Goal: Information Seeking & Learning: Learn about a topic

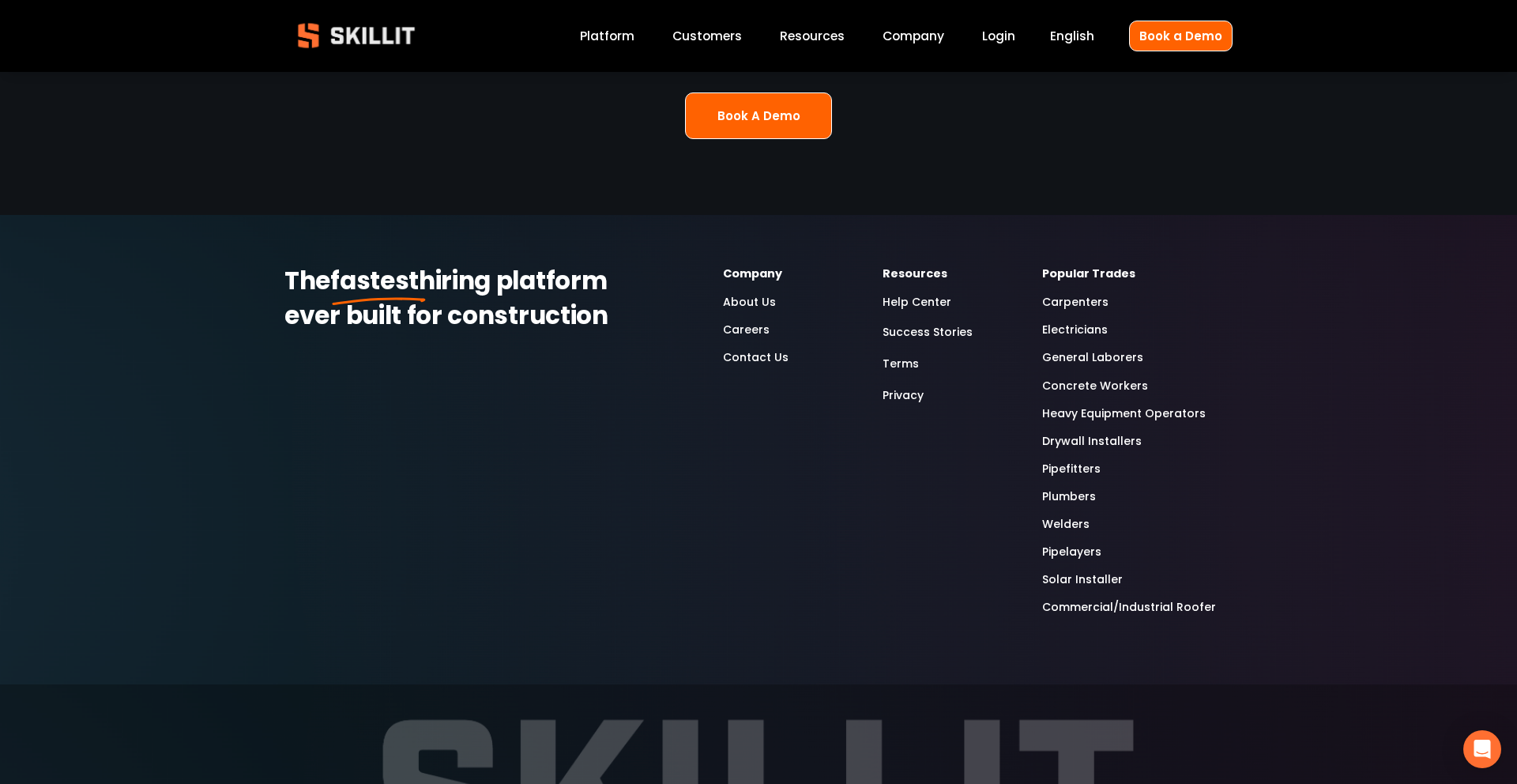
scroll to position [4226, 0]
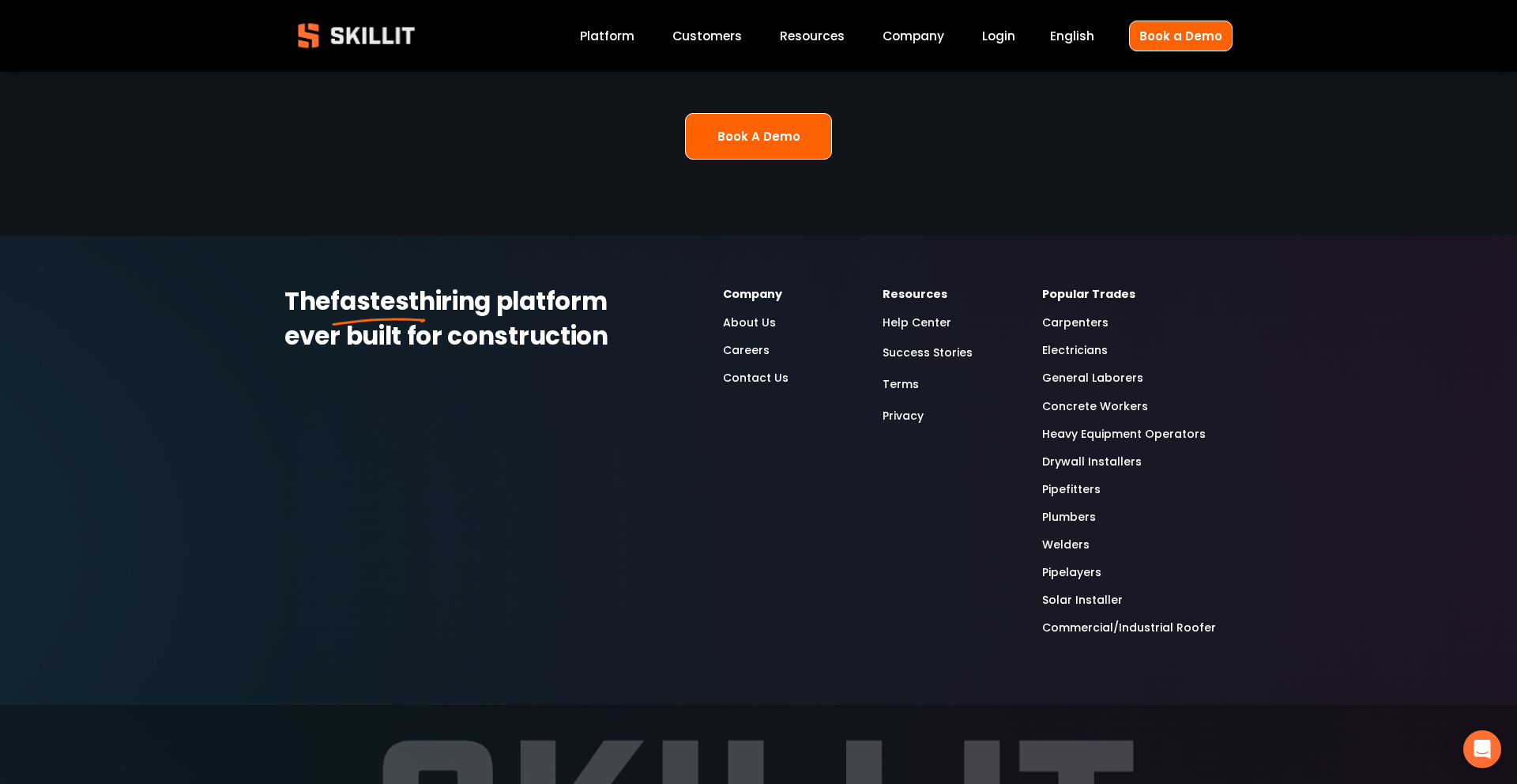
click at [750, 314] on link "About Us" at bounding box center [750, 323] width 53 height 18
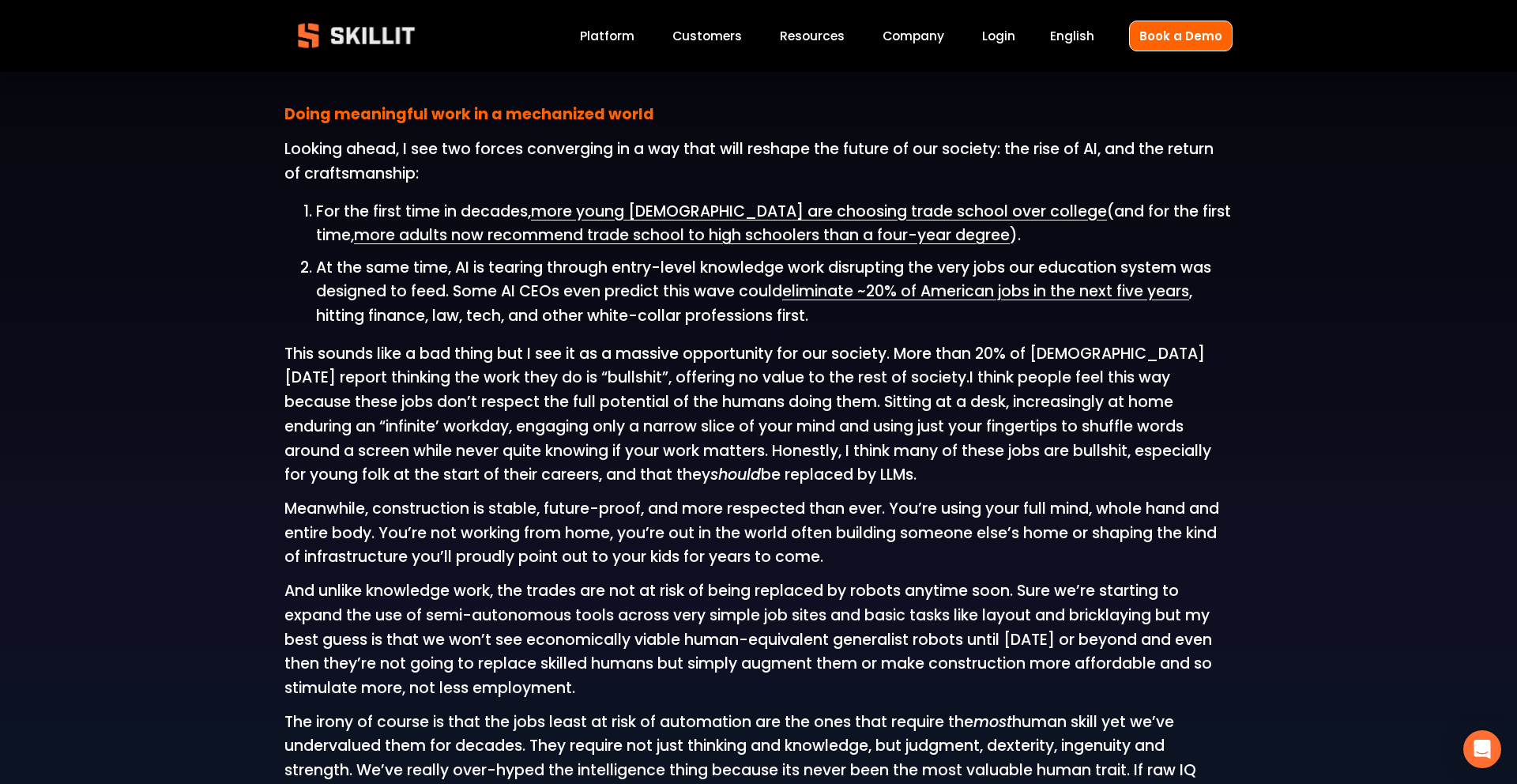
scroll to position [1783, 0]
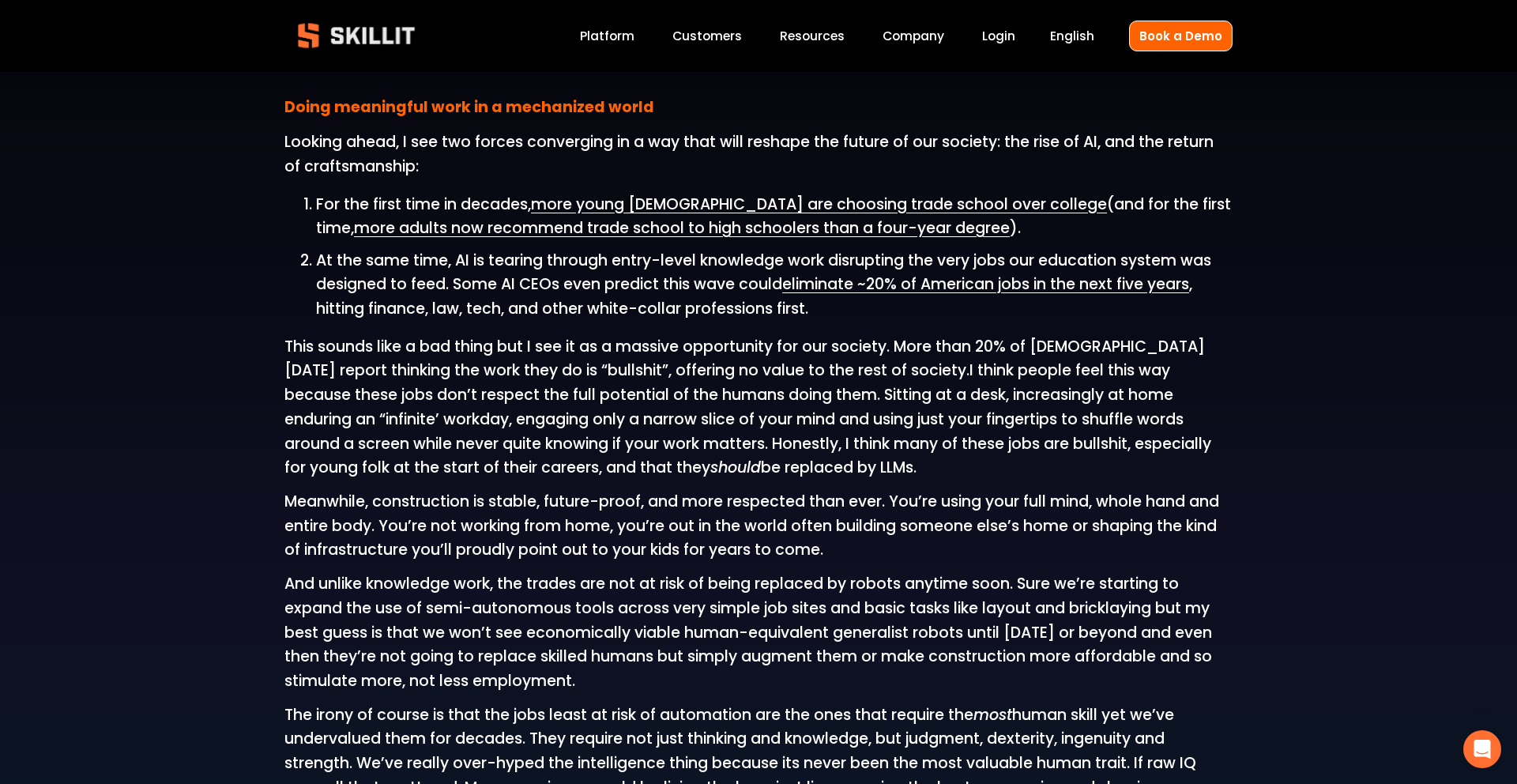
click at [591, 206] on span "more young Americans are choosing trade school over college" at bounding box center [819, 204] width 576 height 22
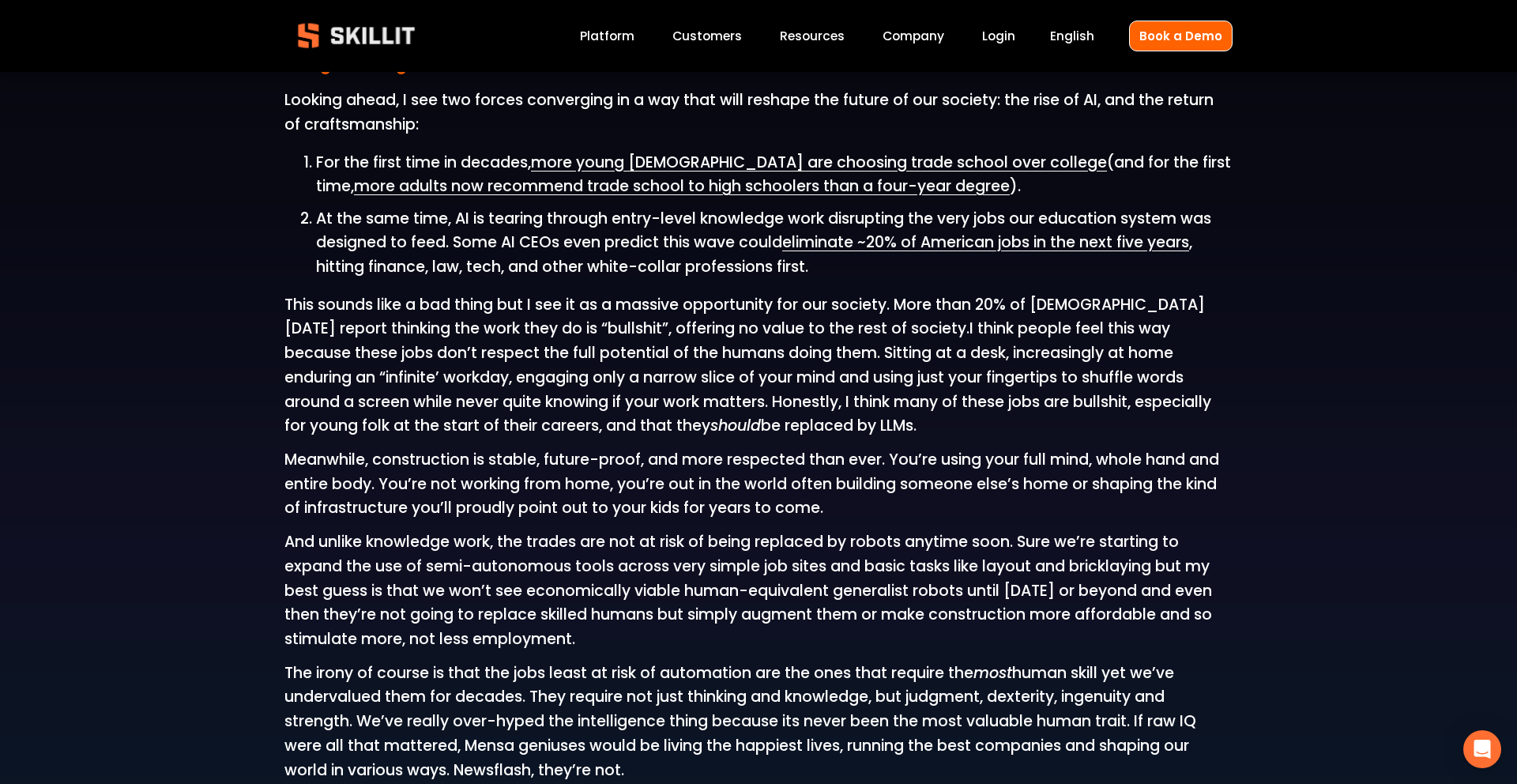
scroll to position [1822, 0]
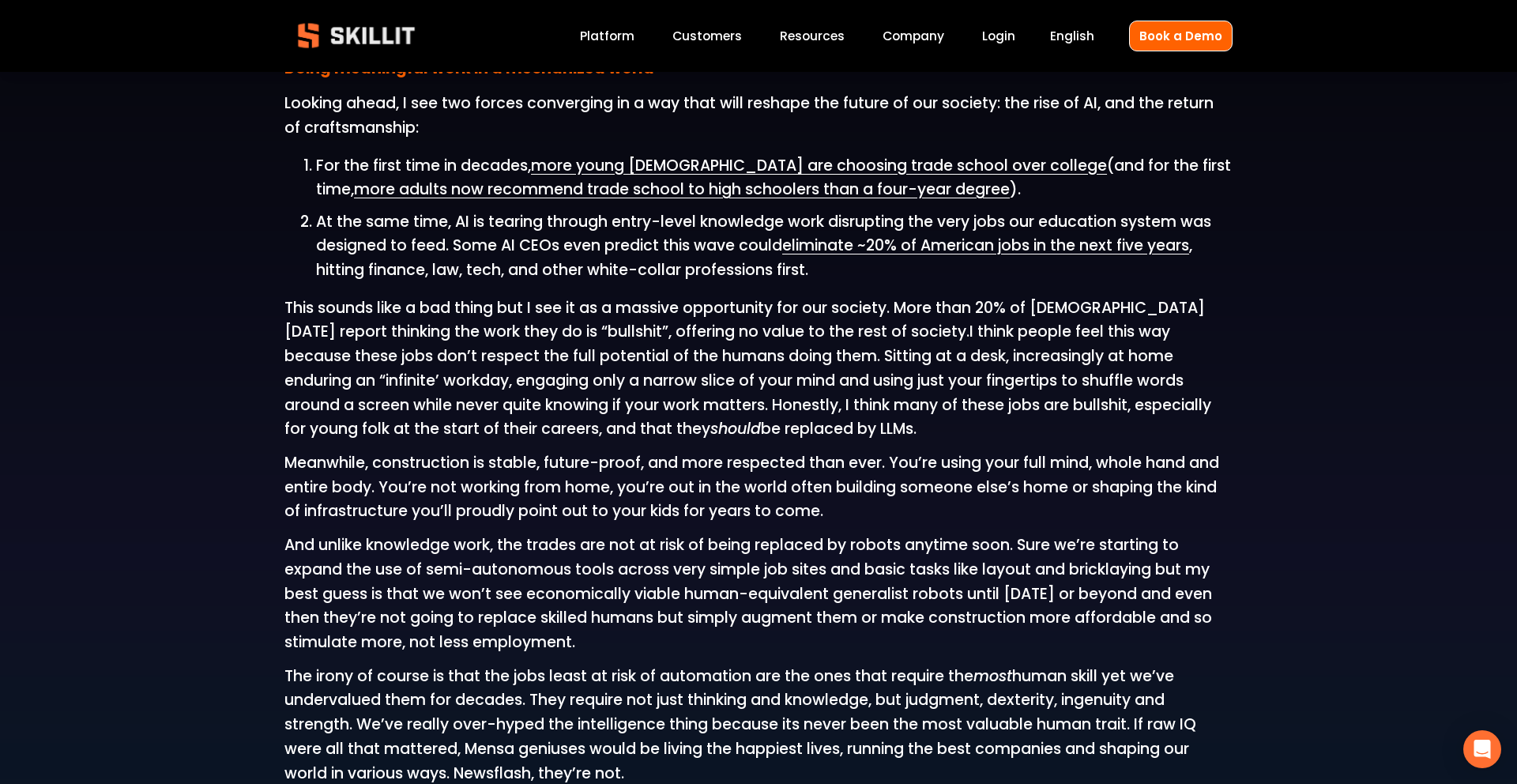
click at [357, 191] on span "more adults now recommend trade school to high schoolers than a four-year degree" at bounding box center [681, 190] width 656 height 22
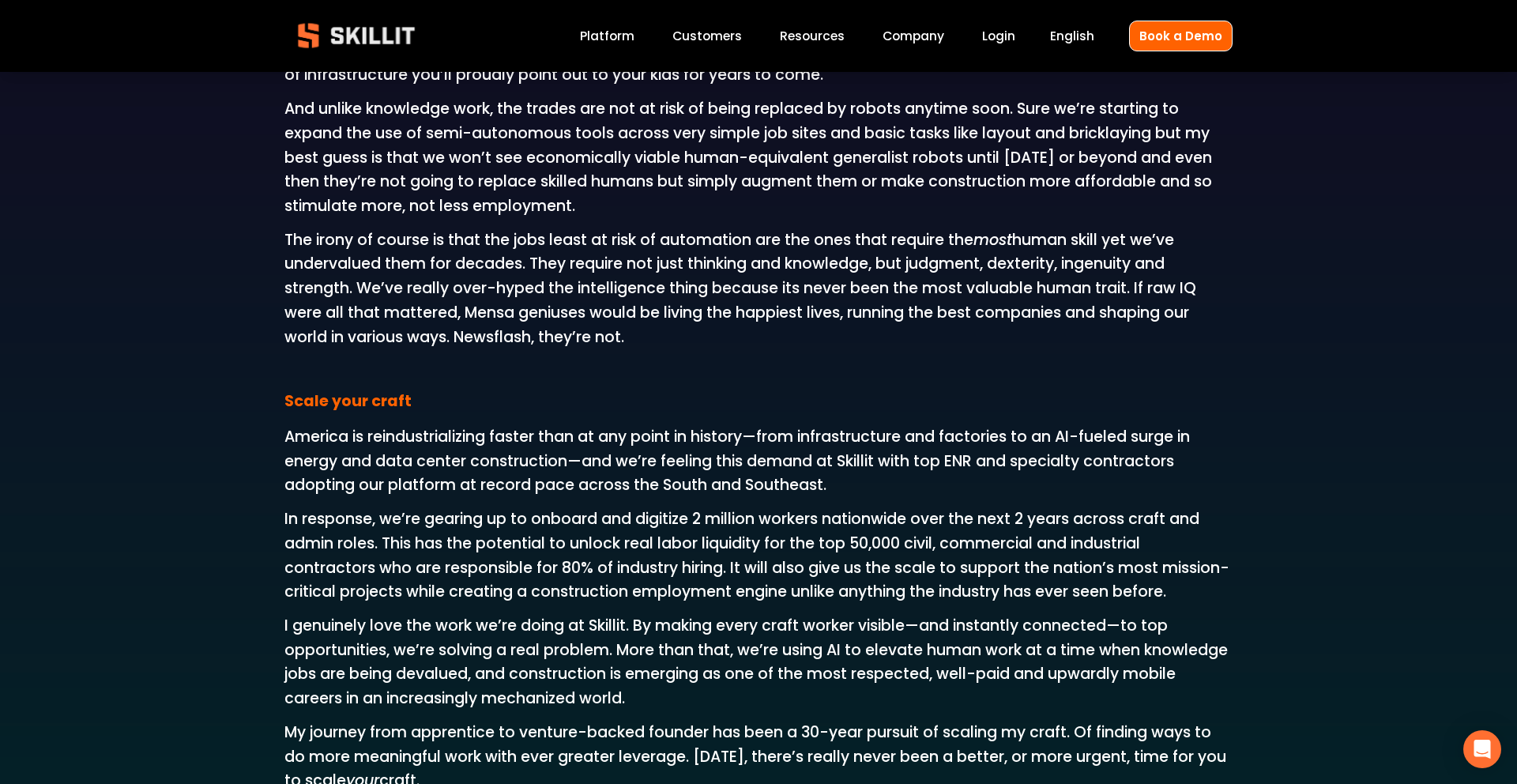
scroll to position [2272, 0]
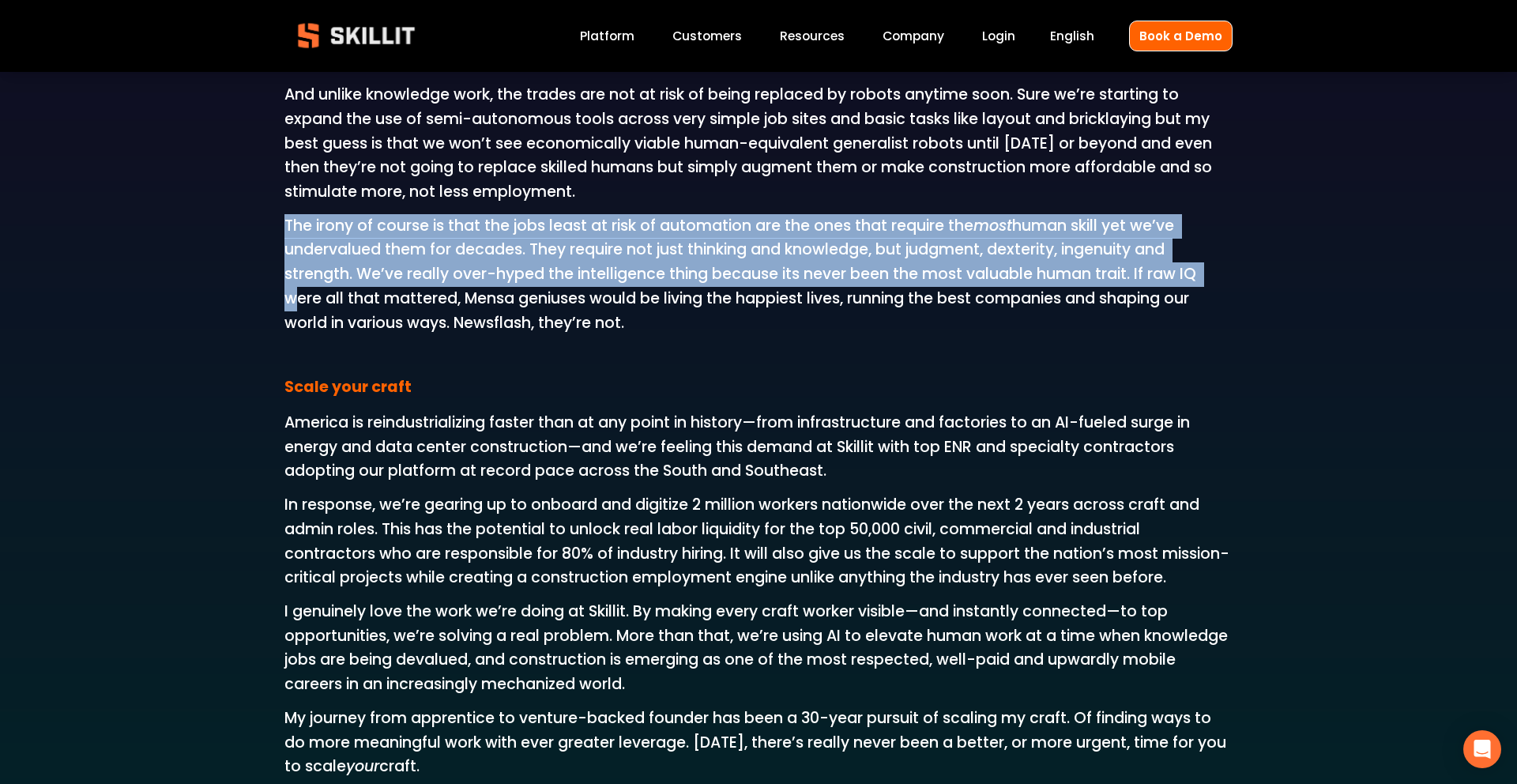
drag, startPoint x: 252, startPoint y: 223, endPoint x: 271, endPoint y: 299, distance: 78.3
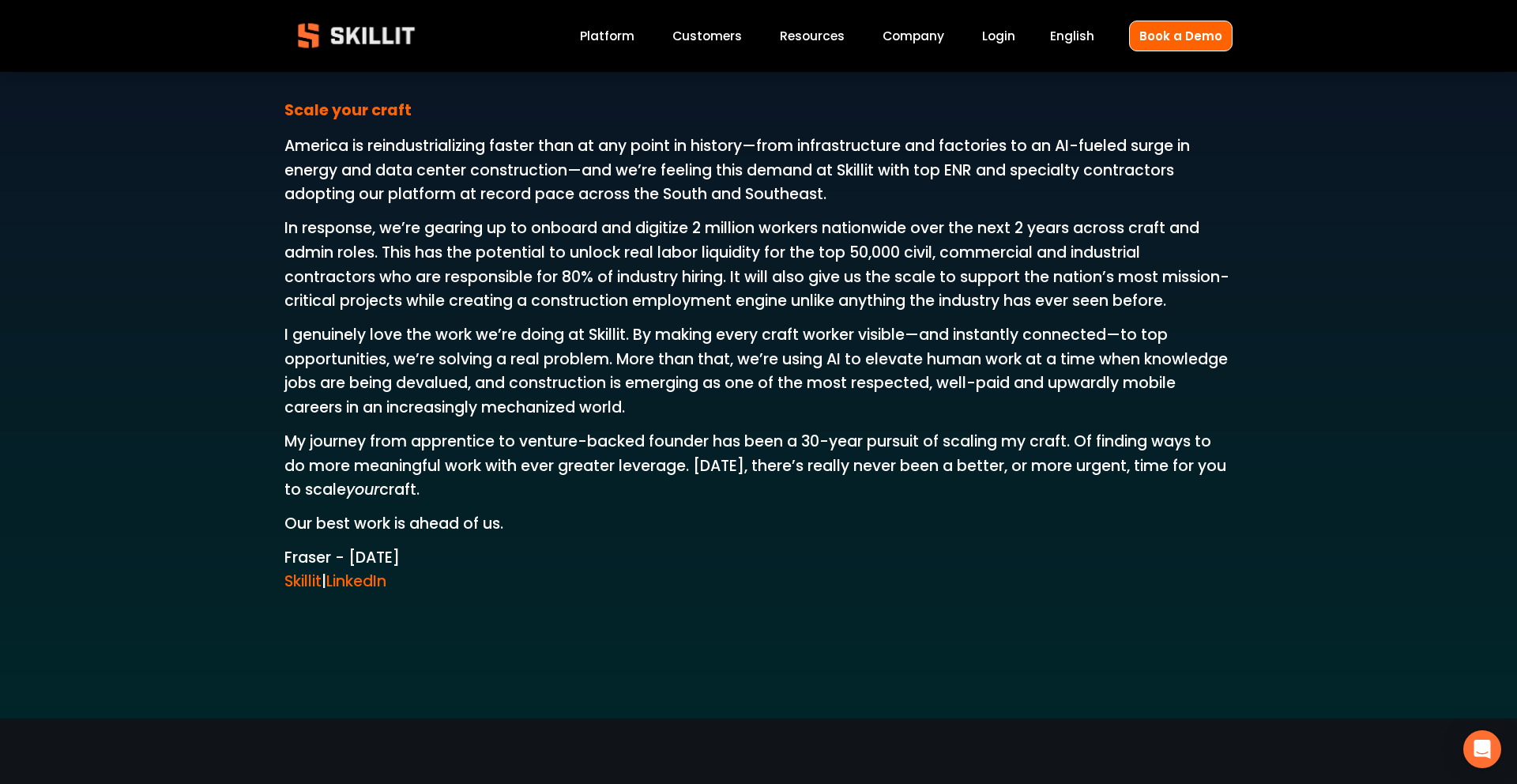
scroll to position [2543, 0]
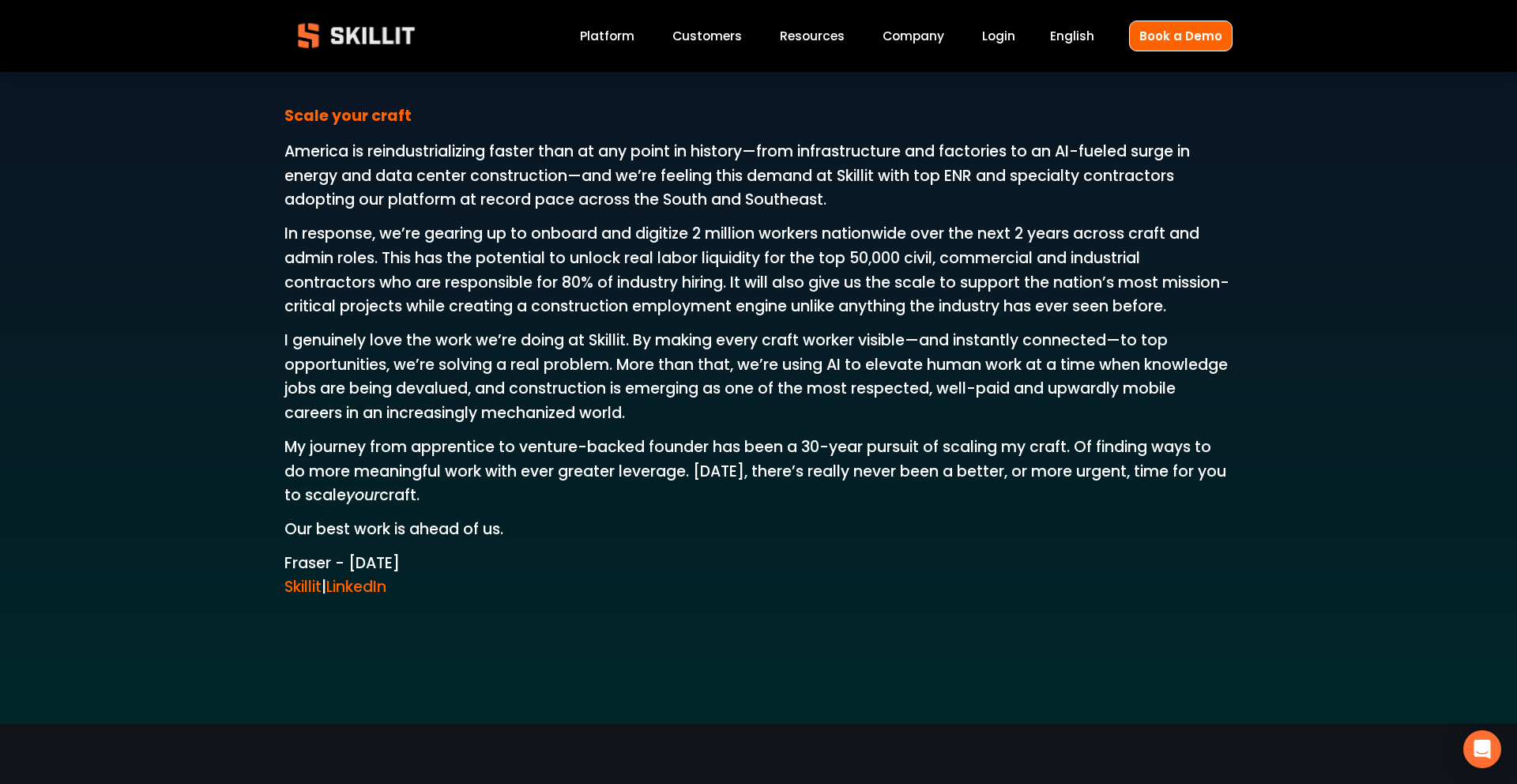
click at [358, 587] on link "LinkedIn" at bounding box center [356, 587] width 60 height 22
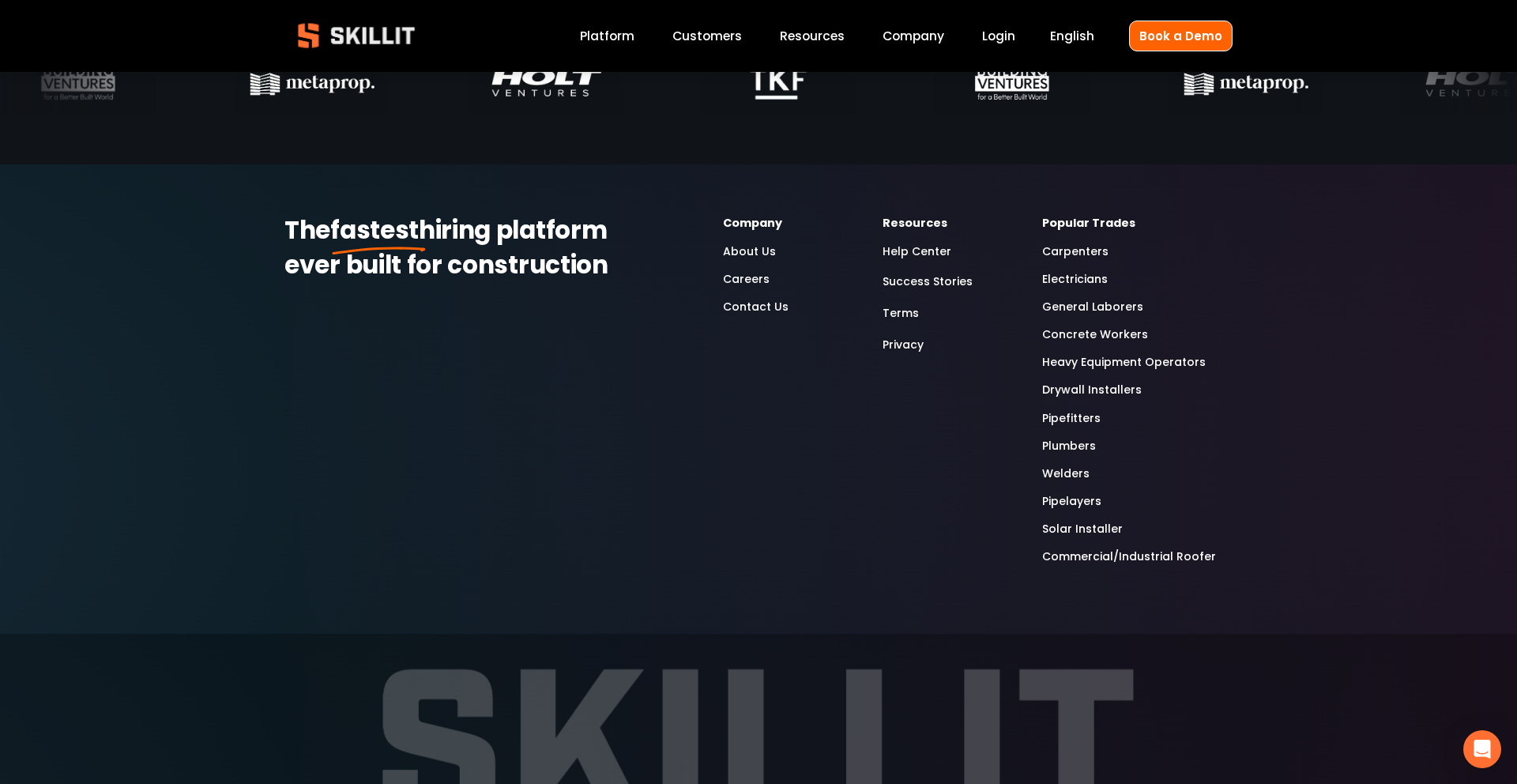
scroll to position [5013, 0]
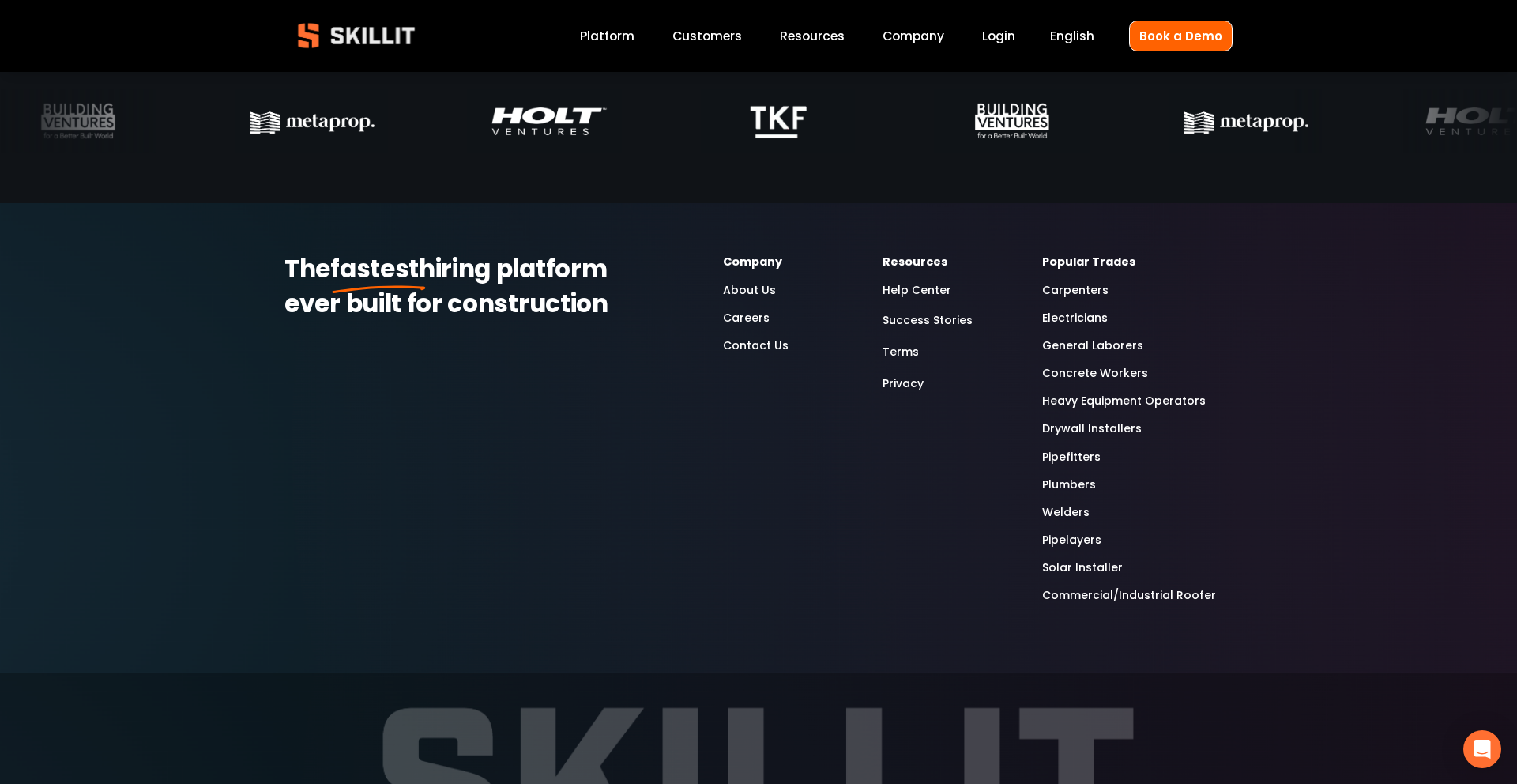
click at [732, 319] on link "Careers" at bounding box center [746, 318] width 46 height 18
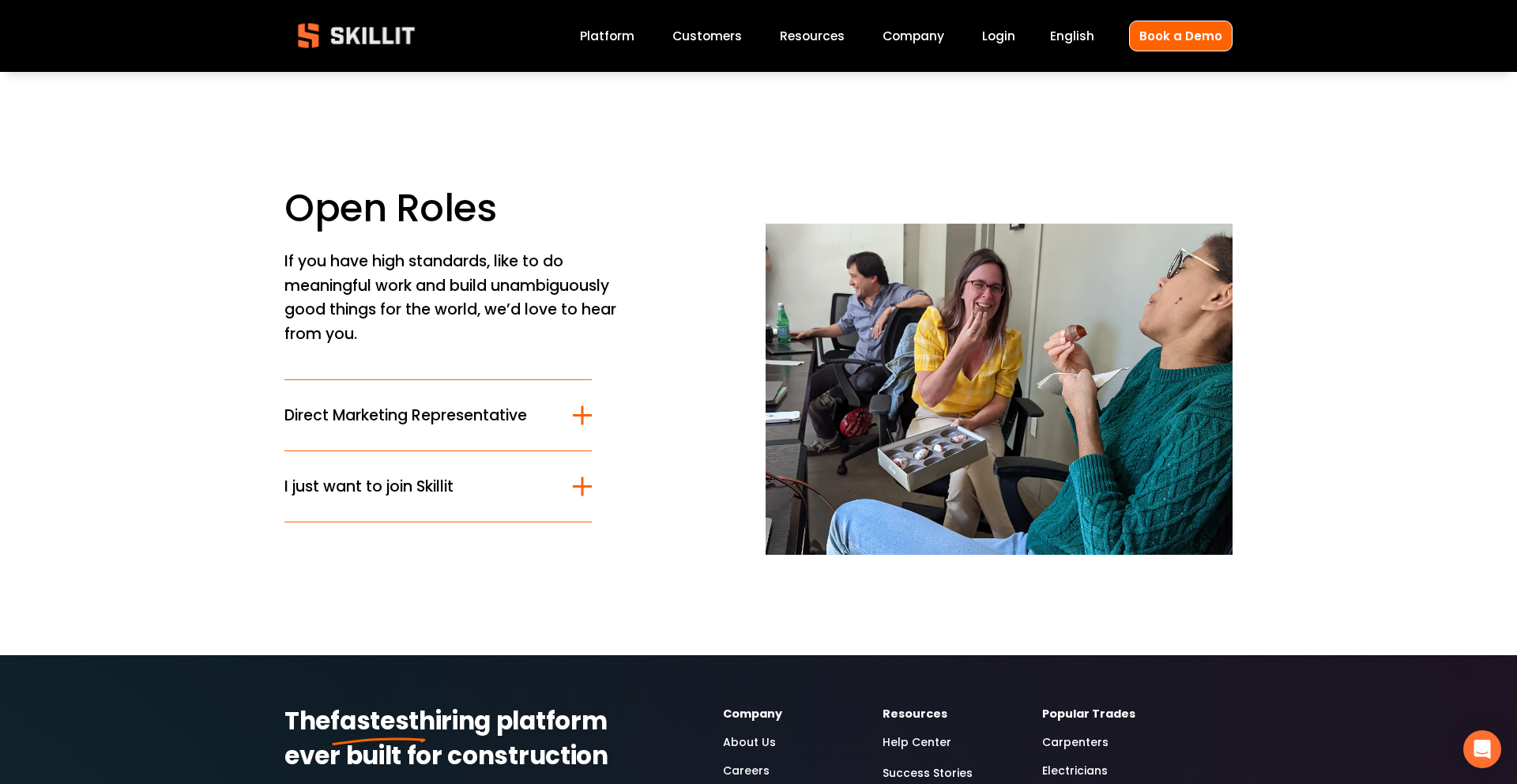
click at [582, 414] on div at bounding box center [582, 414] width 2 height 19
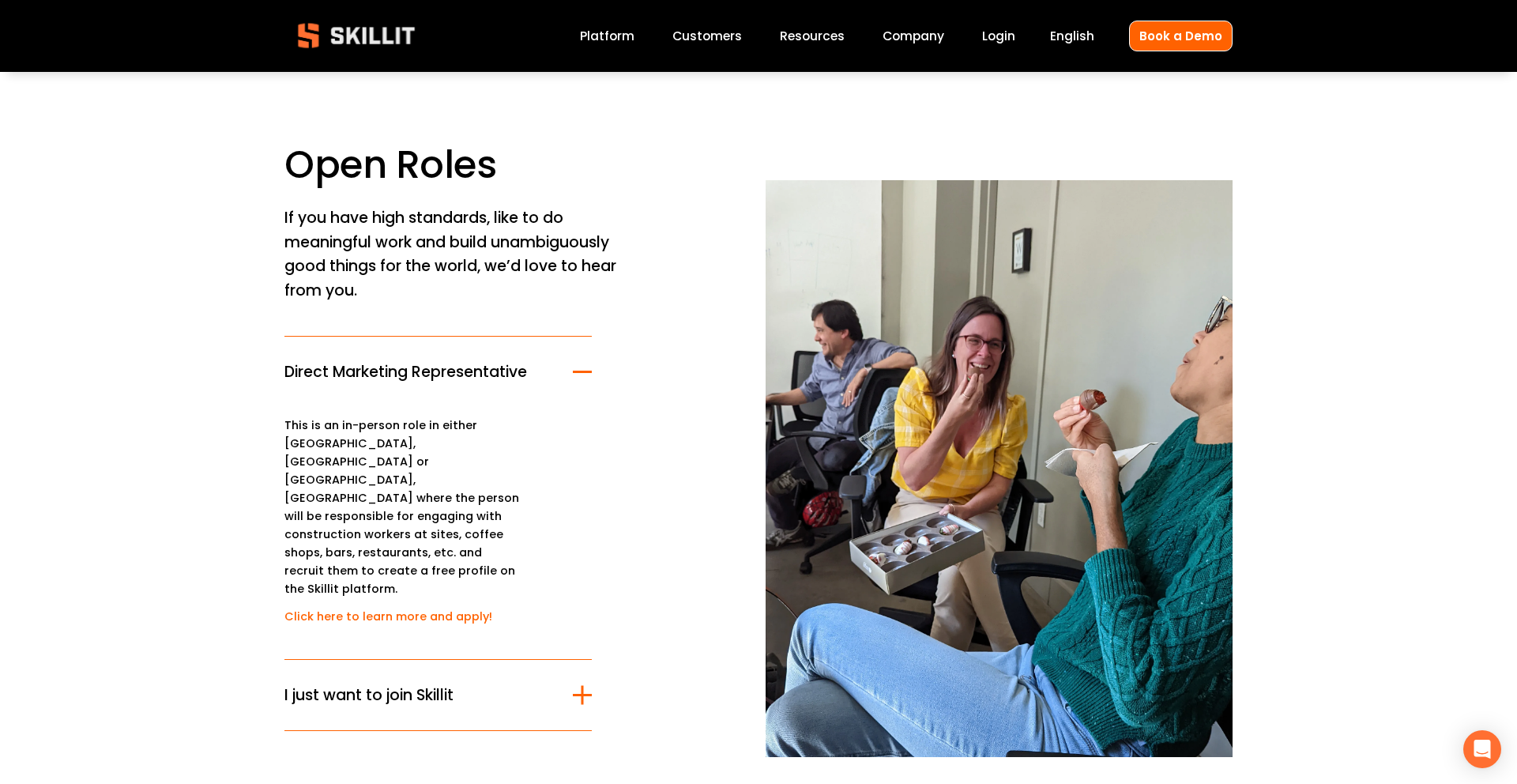
scroll to position [46, 0]
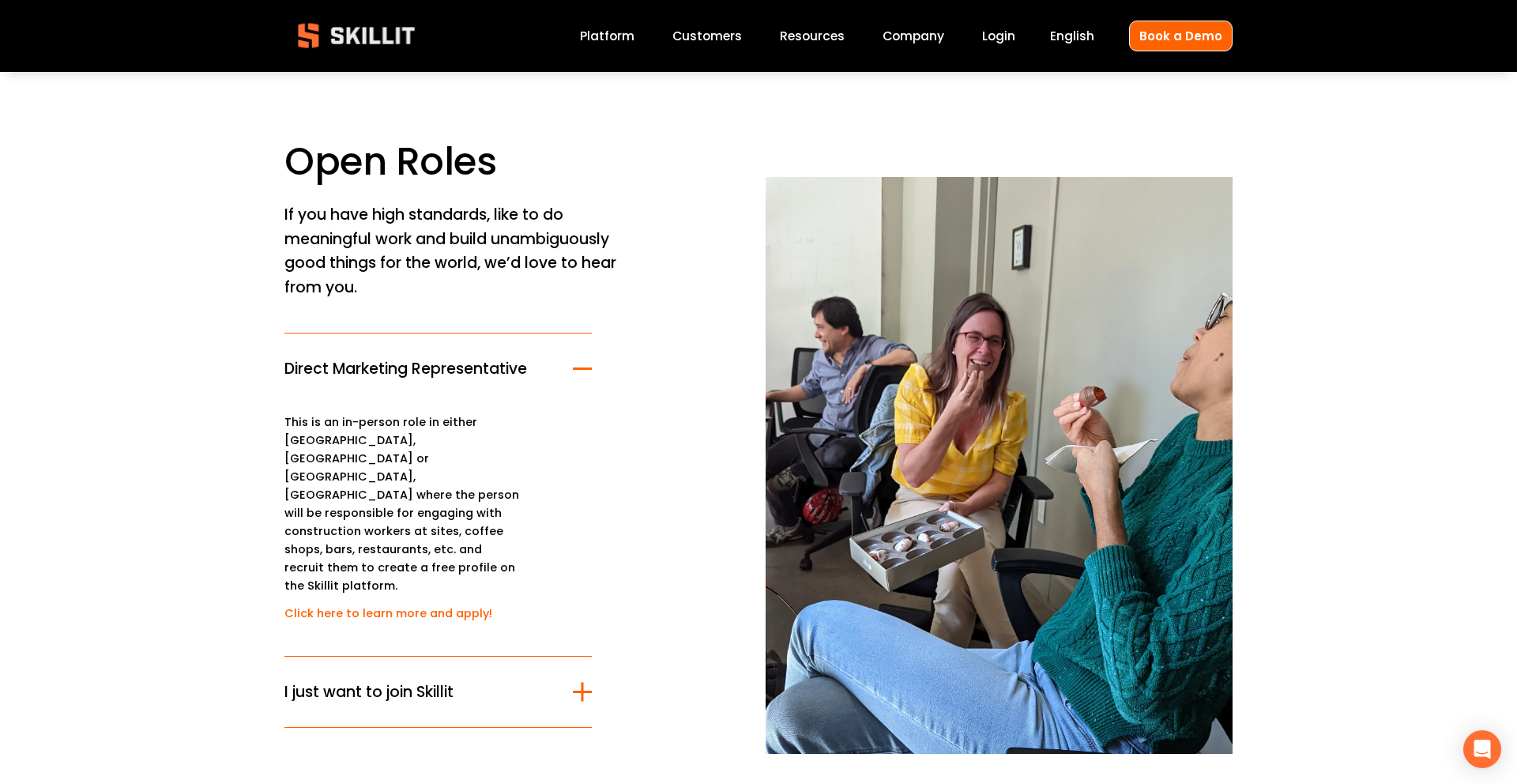
click at [361, 605] on link "Click here to learn more and apply!" at bounding box center [388, 613] width 207 height 16
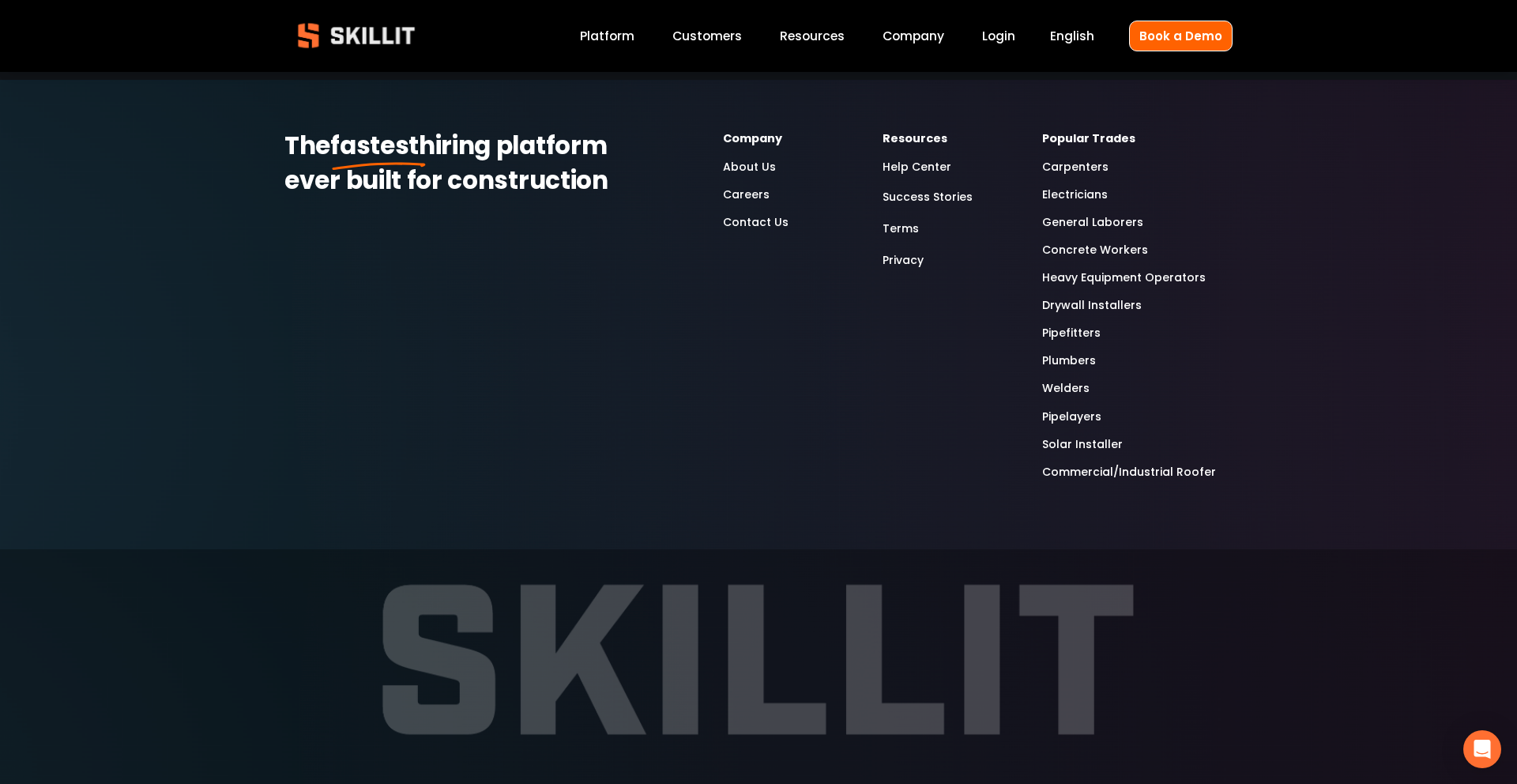
scroll to position [2694, 0]
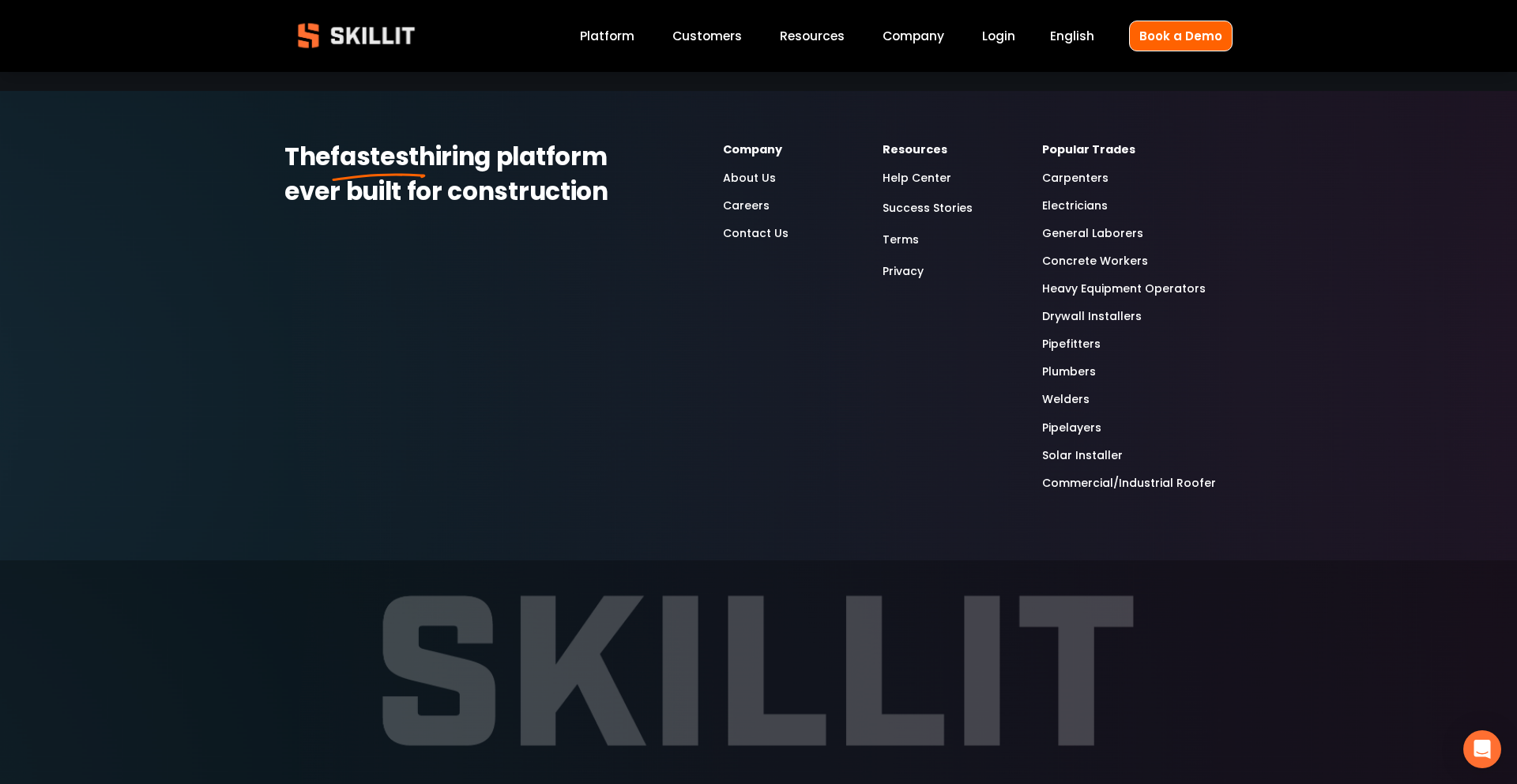
click at [1052, 210] on link "Electricians" at bounding box center [1075, 205] width 65 height 18
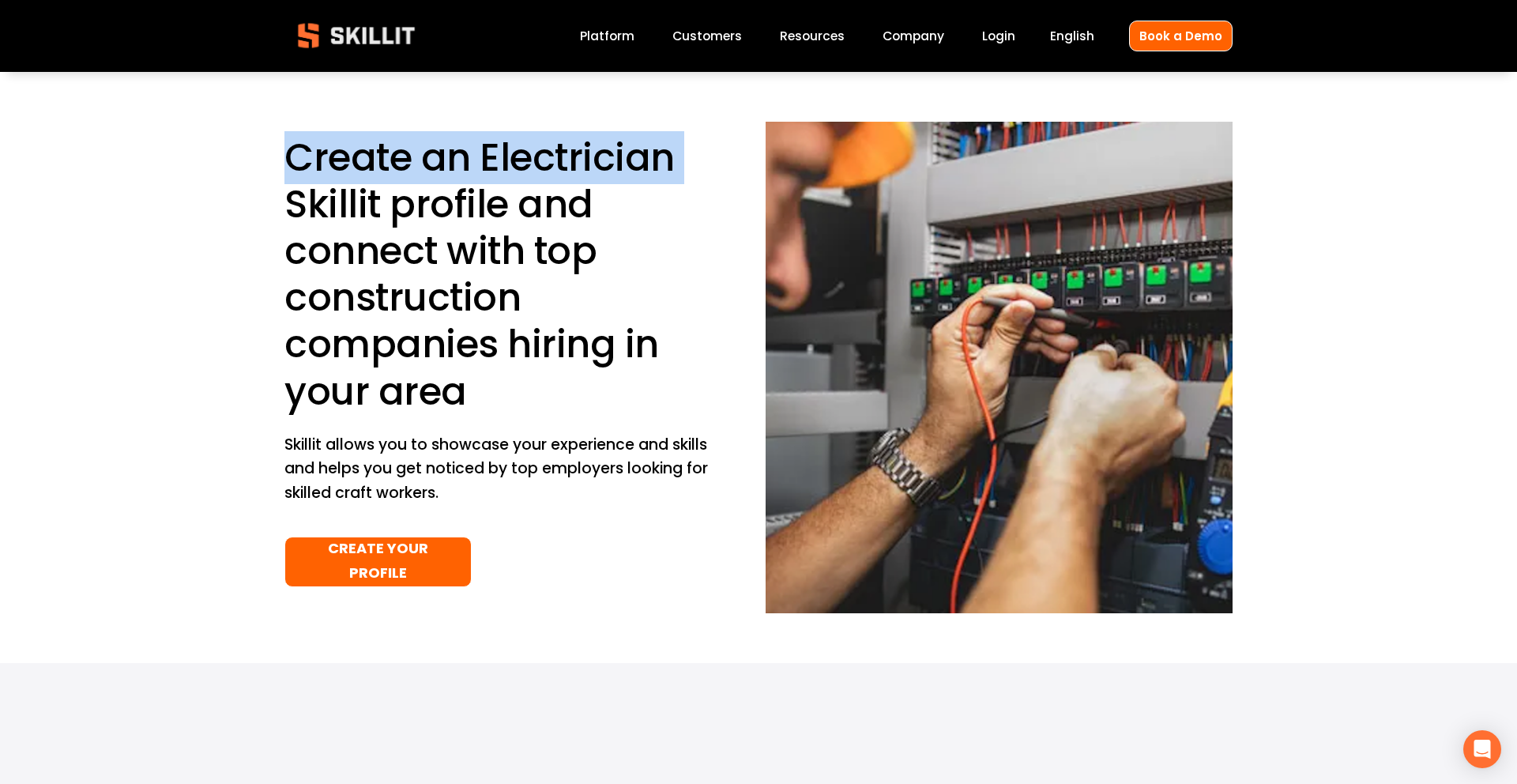
drag, startPoint x: 282, startPoint y: 150, endPoint x: 270, endPoint y: 188, distance: 39.8
click at [270, 188] on div "Create an Electrician Skillit profile and connect with top construction compani…" at bounding box center [758, 367] width 1517 height 492
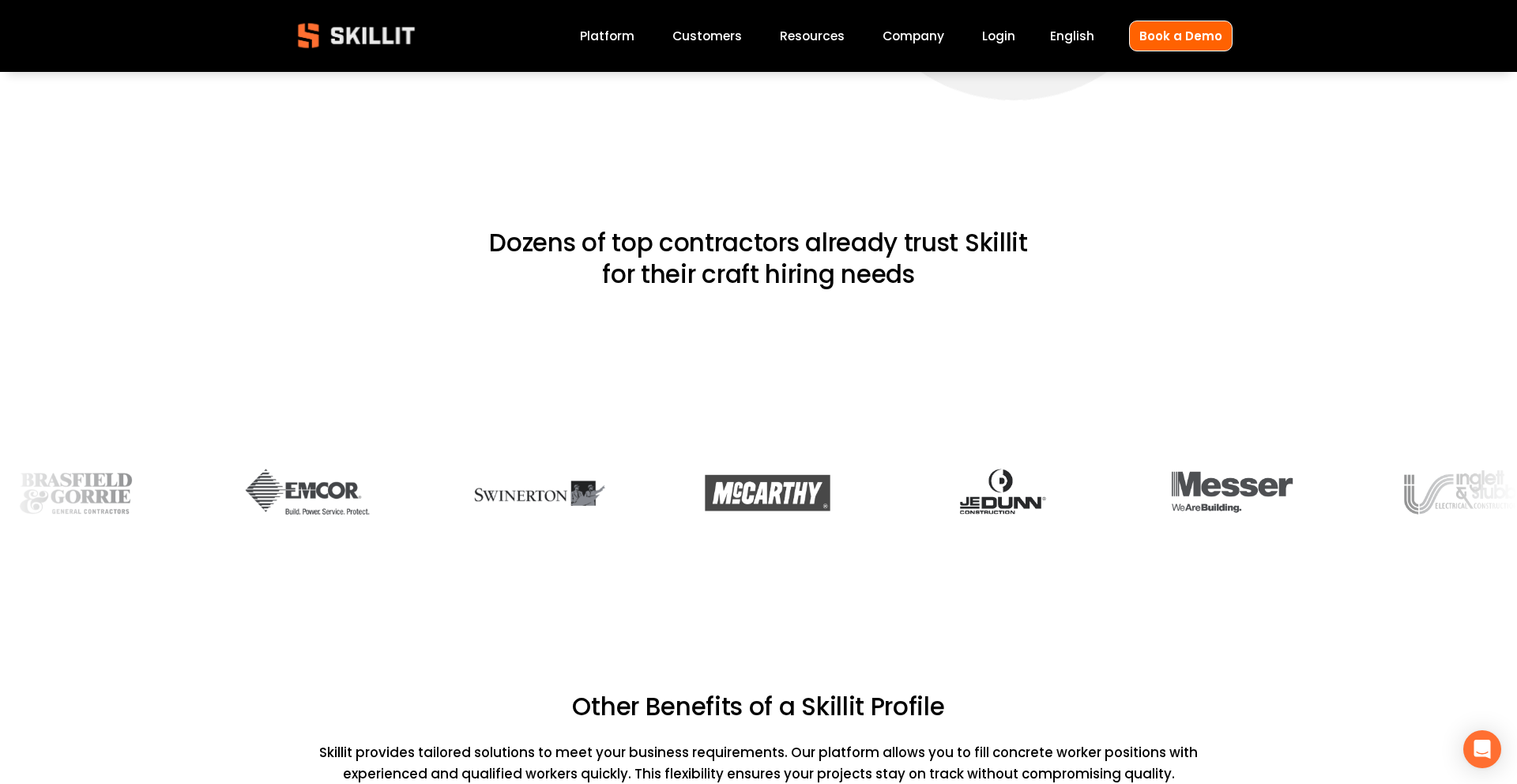
scroll to position [3018, 0]
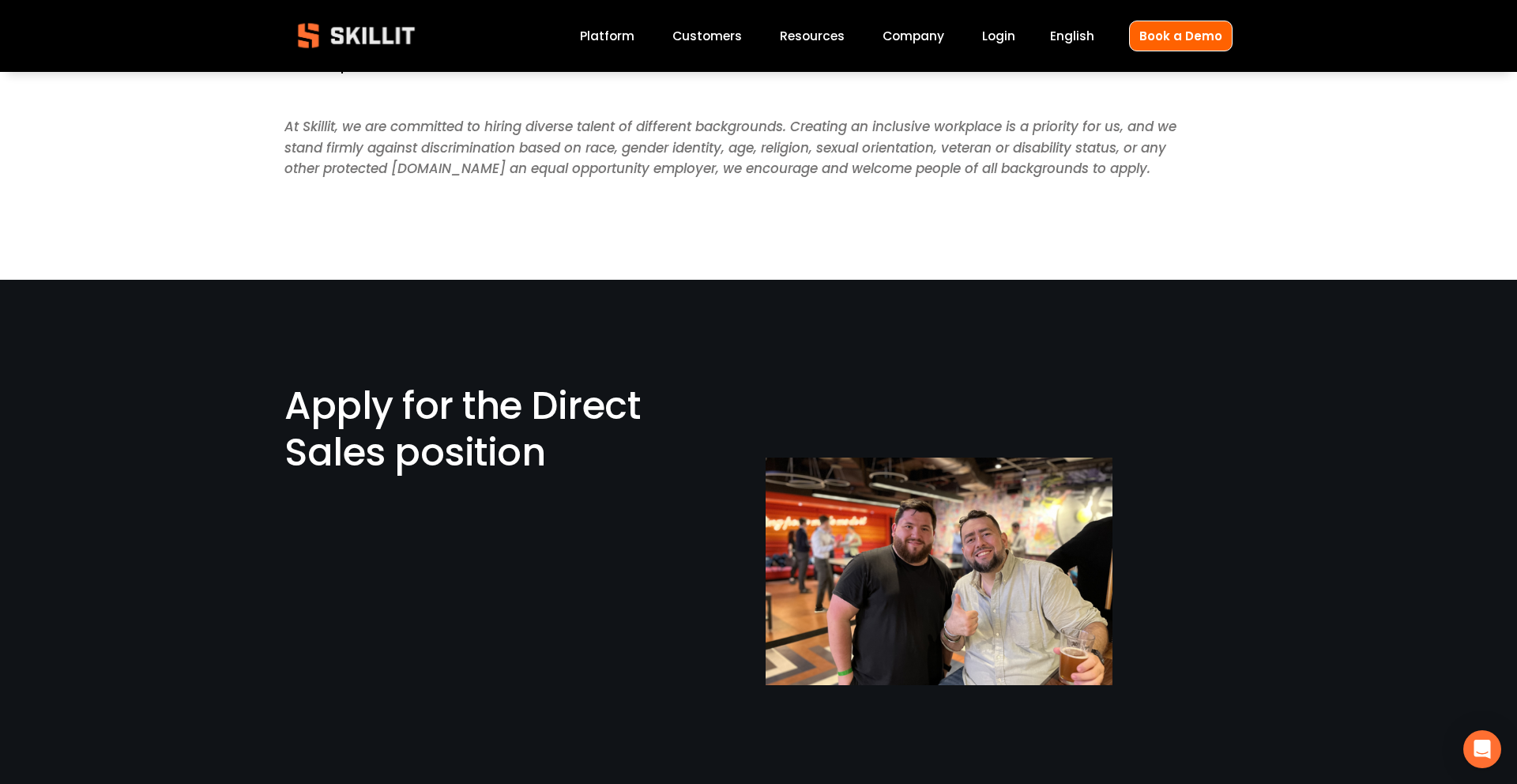
scroll to position [2234, 0]
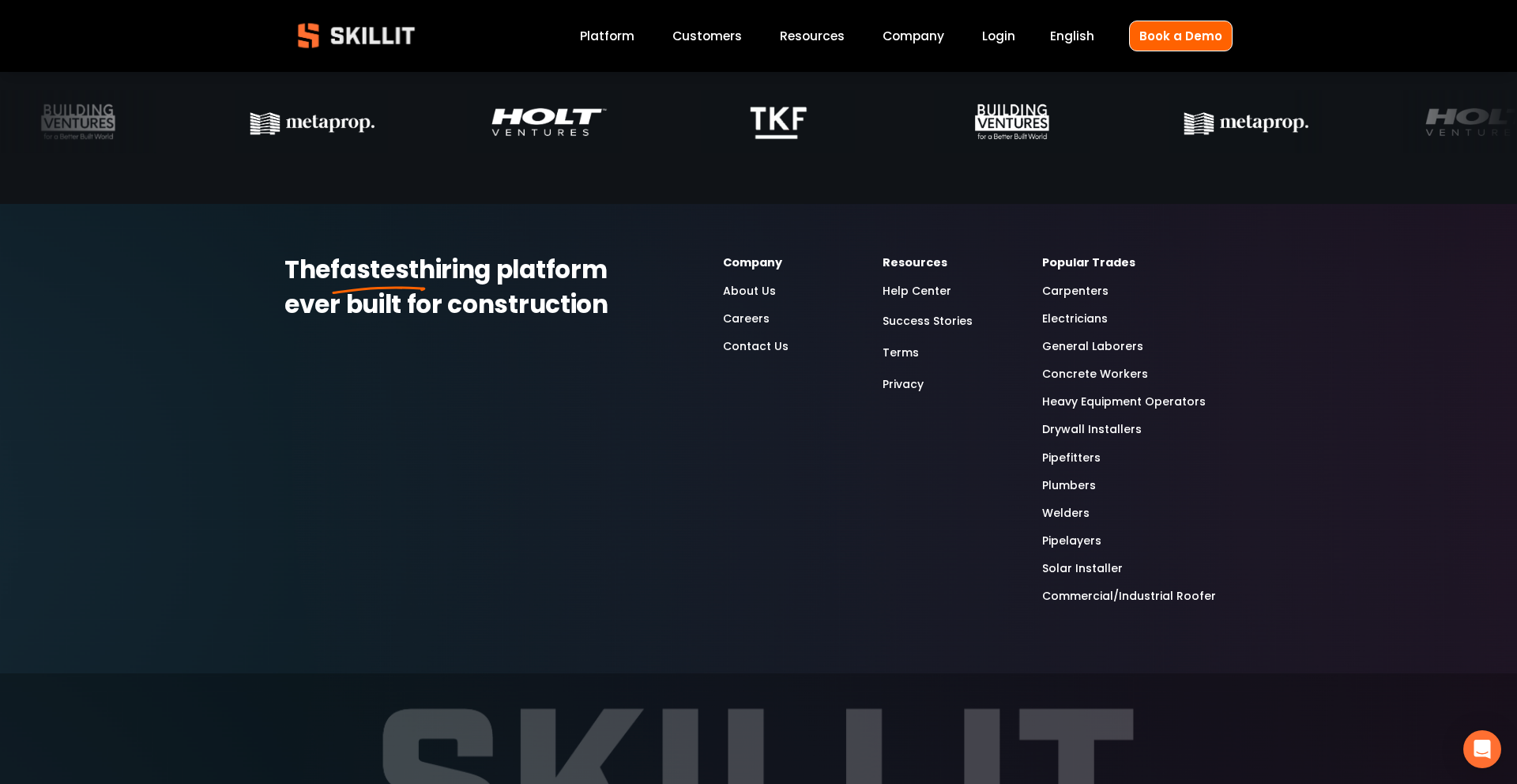
scroll to position [5013, 0]
